Goal: Information Seeking & Learning: Learn about a topic

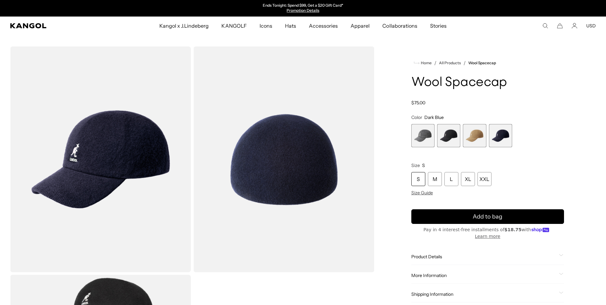
click at [146, 142] on img "Gallery Viewer" at bounding box center [100, 159] width 181 height 226
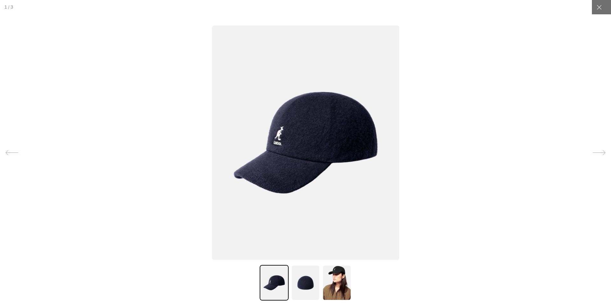
click at [339, 138] on img at bounding box center [305, 142] width 187 height 234
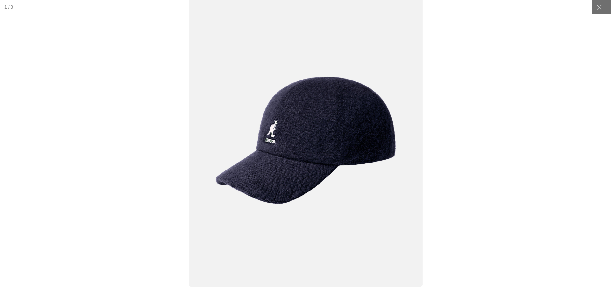
click at [329, 137] on img at bounding box center [305, 140] width 234 height 293
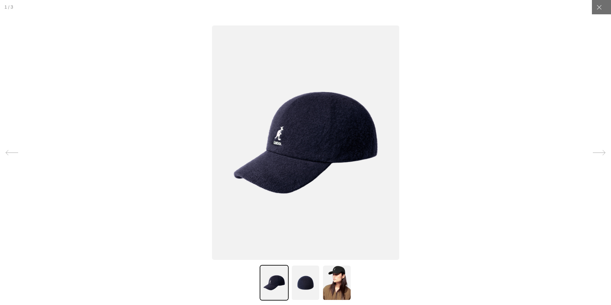
click at [307, 292] on img at bounding box center [305, 283] width 29 height 36
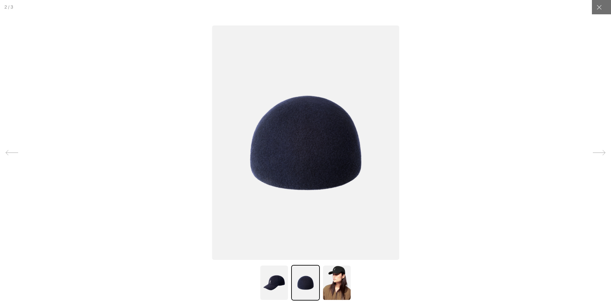
click at [336, 286] on img at bounding box center [336, 283] width 29 height 36
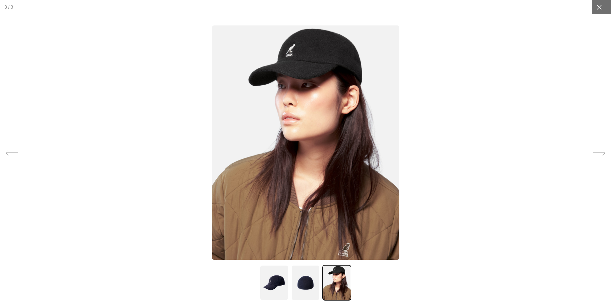
click at [597, 10] on icon at bounding box center [599, 7] width 6 height 6
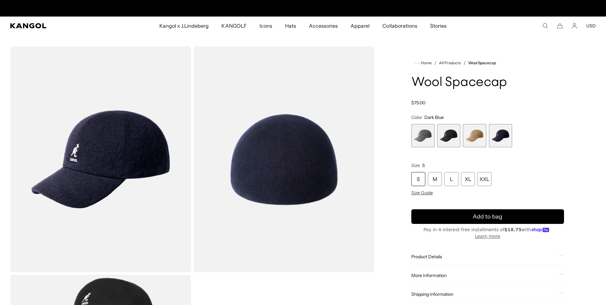
scroll to position [0, 131]
click at [501, 137] on span "4 of 4" at bounding box center [500, 135] width 23 height 23
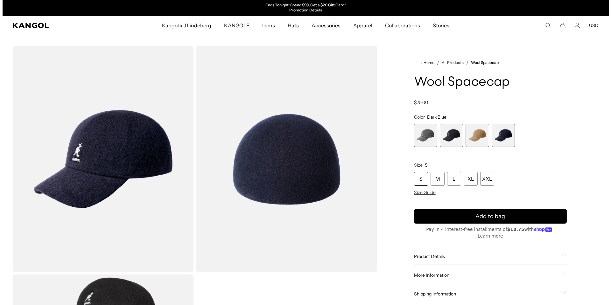
scroll to position [0, 0]
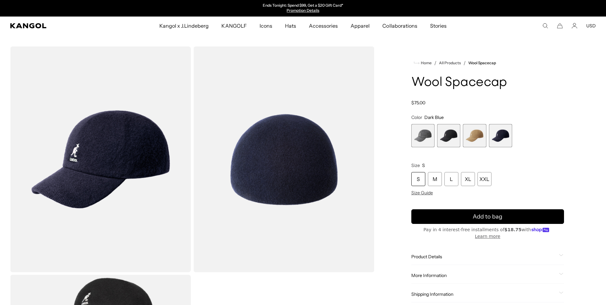
click at [285, 132] on img "Gallery Viewer" at bounding box center [283, 159] width 181 height 226
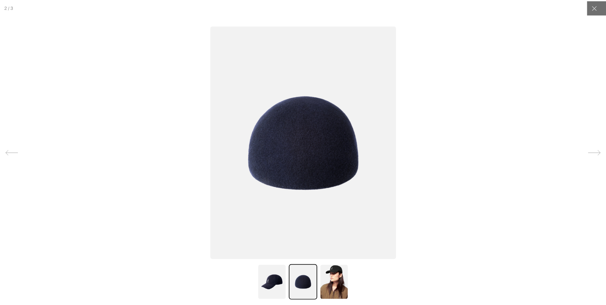
scroll to position [0, 131]
click at [285, 132] on img at bounding box center [305, 142] width 187 height 234
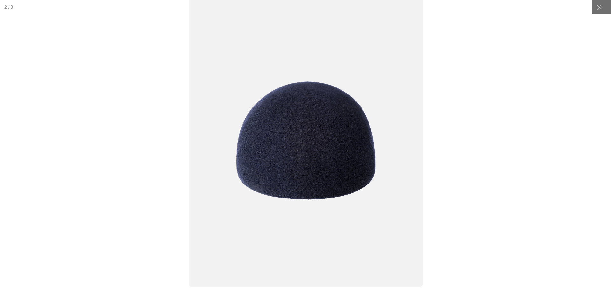
click at [285, 132] on img at bounding box center [305, 140] width 234 height 293
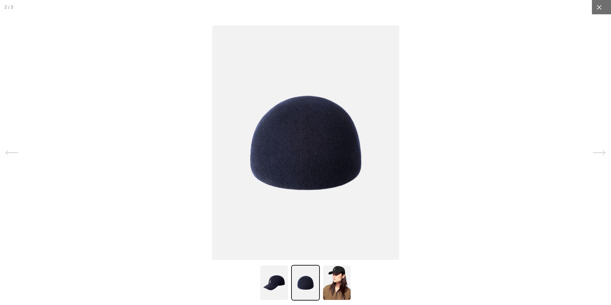
drag, startPoint x: 598, startPoint y: 7, endPoint x: 588, endPoint y: 7, distance: 9.5
click at [598, 7] on div at bounding box center [599, 7] width 14 height 14
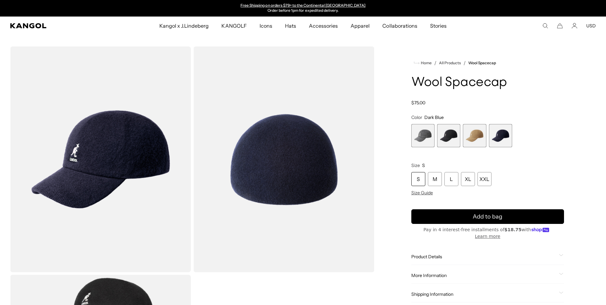
click at [129, 141] on img "Gallery Viewer" at bounding box center [100, 159] width 181 height 226
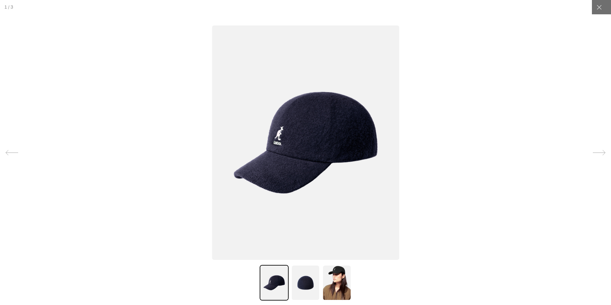
click at [283, 136] on img at bounding box center [305, 142] width 187 height 234
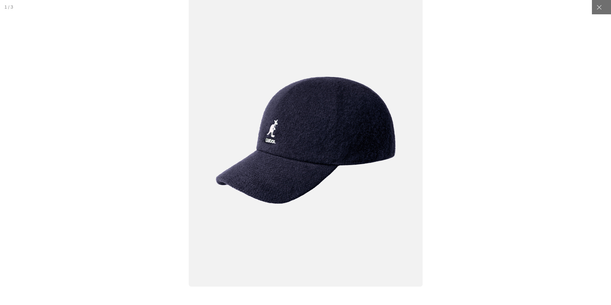
click at [285, 136] on img at bounding box center [305, 140] width 234 height 293
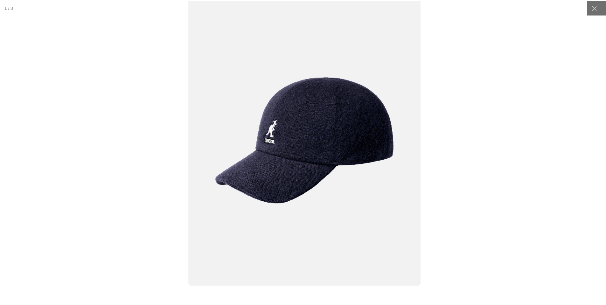
scroll to position [0, 0]
click at [599, 9] on div at bounding box center [599, 7] width 14 height 14
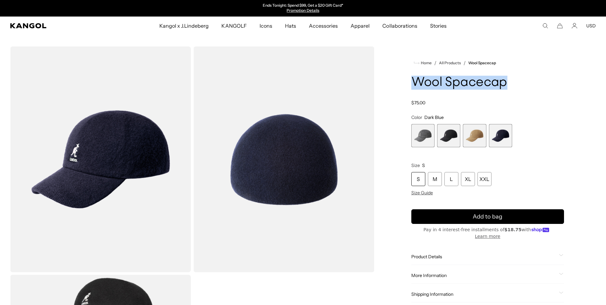
drag, startPoint x: 414, startPoint y: 81, endPoint x: 509, endPoint y: 83, distance: 94.8
click at [509, 83] on h1 "Wool Spacecap" at bounding box center [487, 83] width 153 height 14
click at [498, 140] on span "4 of 4" at bounding box center [500, 135] width 23 height 23
click at [447, 138] on span "2 of 4" at bounding box center [448, 135] width 23 height 23
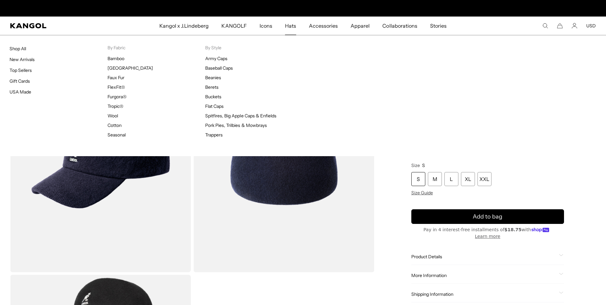
scroll to position [0, 131]
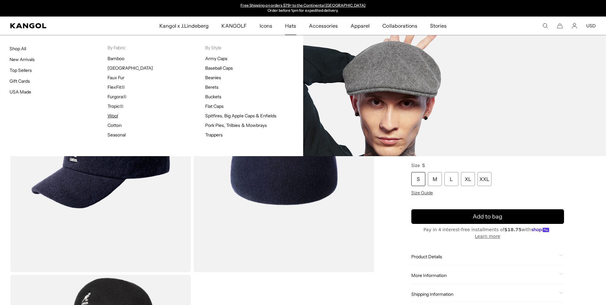
click at [114, 114] on link "Wool" at bounding box center [113, 116] width 10 height 6
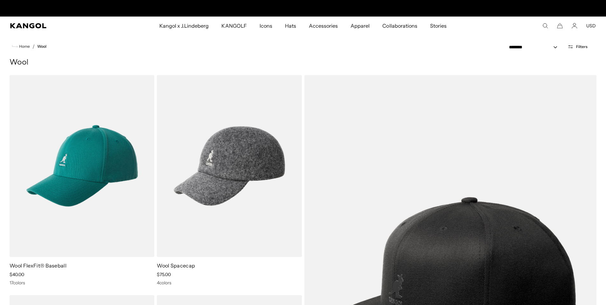
scroll to position [0, 131]
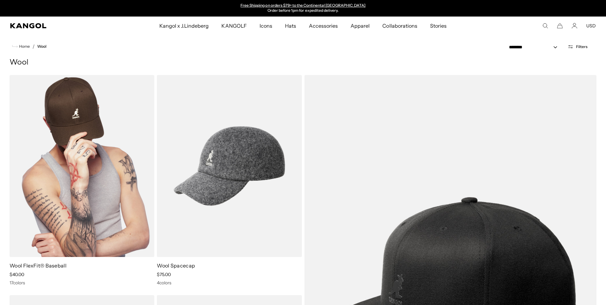
click at [97, 147] on img at bounding box center [82, 166] width 145 height 182
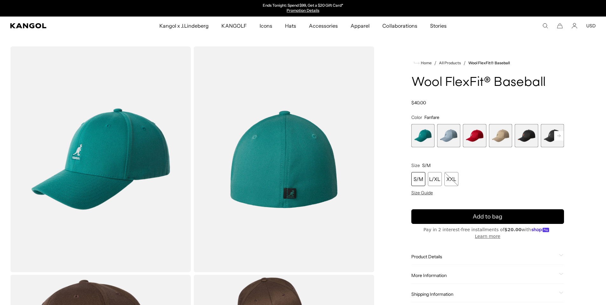
click at [528, 140] on span "5 of 17" at bounding box center [526, 135] width 23 height 23
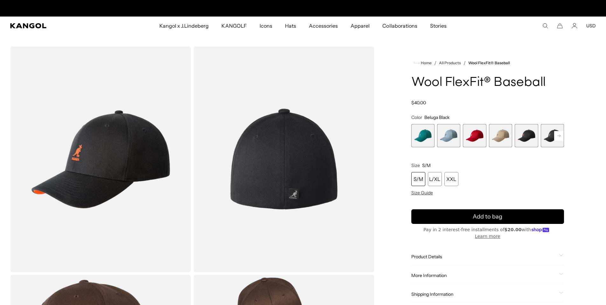
scroll to position [0, 131]
click at [560, 137] on rect at bounding box center [559, 136] width 10 height 10
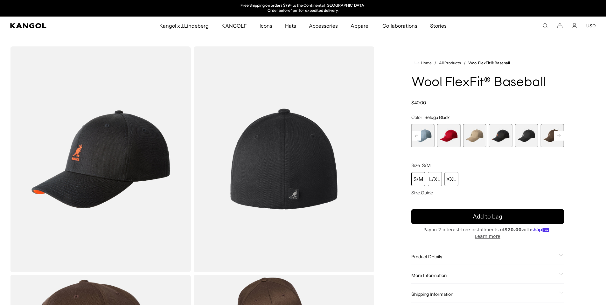
click at [531, 140] on span "6 of 17" at bounding box center [526, 135] width 23 height 23
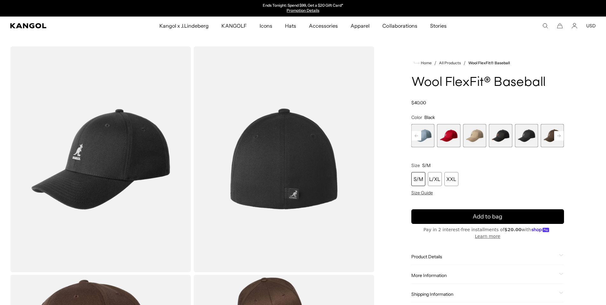
click at [559, 136] on rect at bounding box center [559, 136] width 10 height 10
click at [476, 140] on span "8 of 17" at bounding box center [474, 135] width 23 height 23
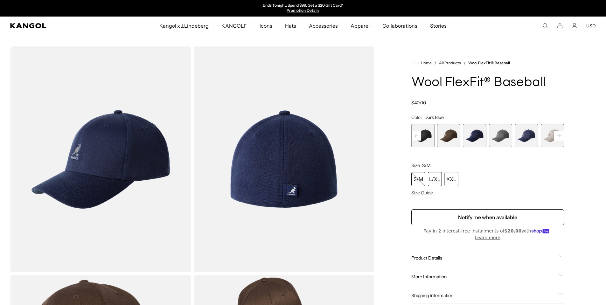
click at [441, 178] on div "L/XL" at bounding box center [435, 179] width 14 height 14
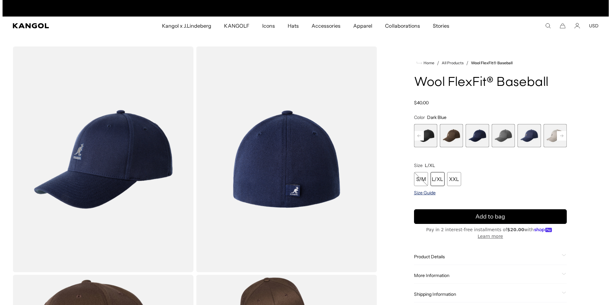
scroll to position [0, 131]
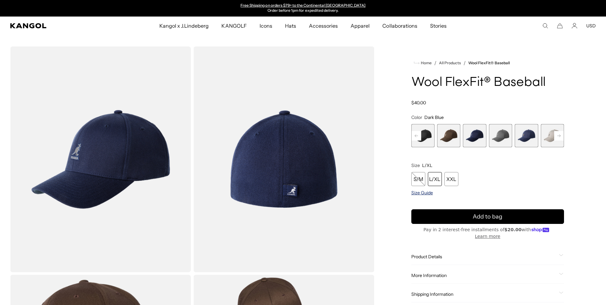
click at [421, 195] on span "Size Guide" at bounding box center [422, 193] width 22 height 6
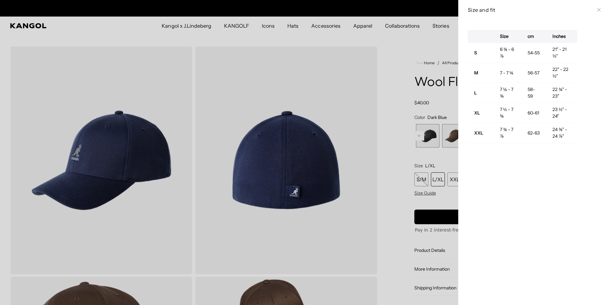
scroll to position [0, 0]
click at [312, 34] on div at bounding box center [305, 152] width 611 height 305
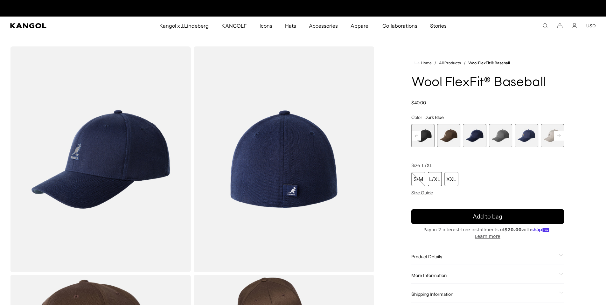
click at [108, 155] on img "Gallery Viewer" at bounding box center [100, 159] width 181 height 226
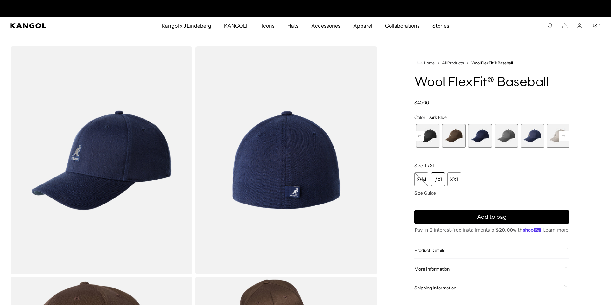
scroll to position [0, 131]
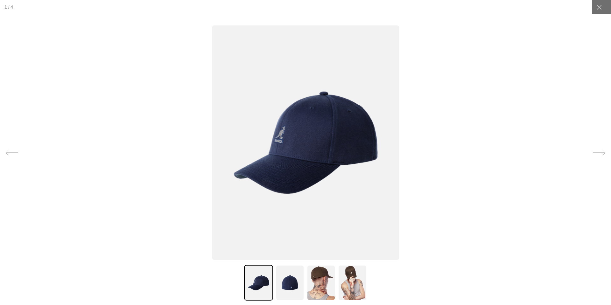
click at [338, 282] on img at bounding box center [352, 283] width 29 height 36
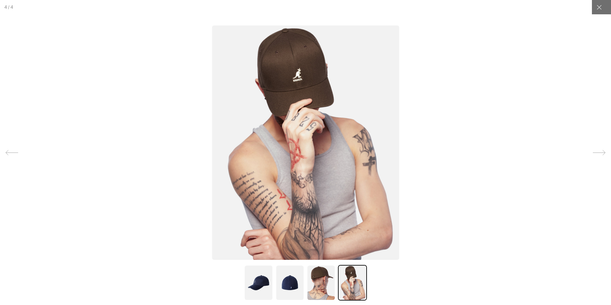
click at [322, 285] on img at bounding box center [321, 283] width 29 height 36
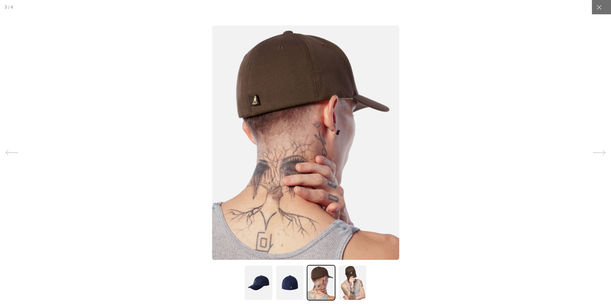
scroll to position [0, 131]
click at [350, 283] on img at bounding box center [352, 283] width 29 height 36
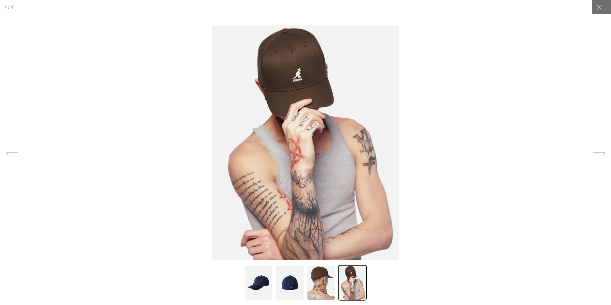
click at [287, 286] on img at bounding box center [290, 283] width 29 height 36
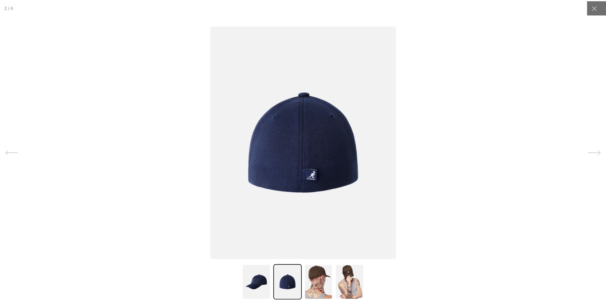
scroll to position [0, 0]
click at [256, 287] on img at bounding box center [258, 283] width 29 height 36
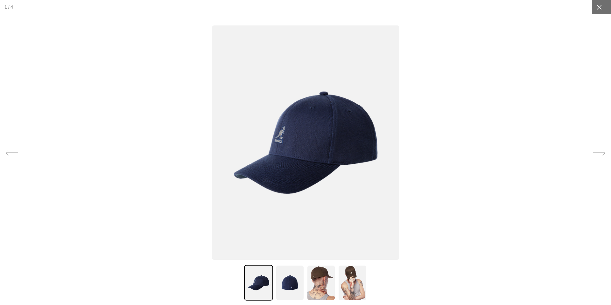
click at [597, 5] on icon at bounding box center [599, 7] width 6 height 6
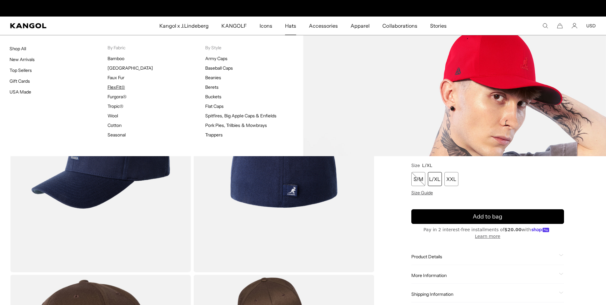
scroll to position [0, 131]
click at [114, 87] on link "FlexFit®" at bounding box center [116, 87] width 17 height 6
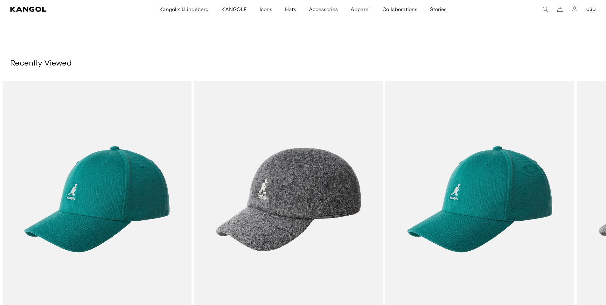
scroll to position [0, 131]
